Goal: Check status

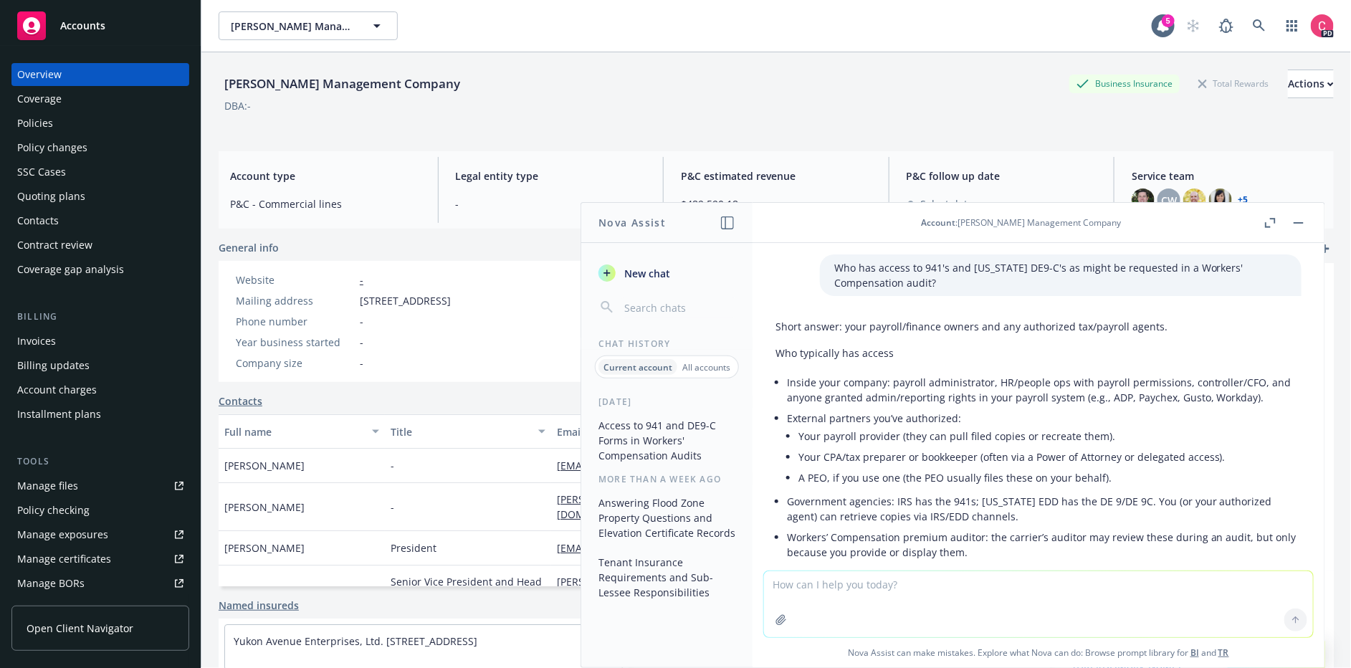
scroll to position [391, 0]
